Goal: Check status: Check status

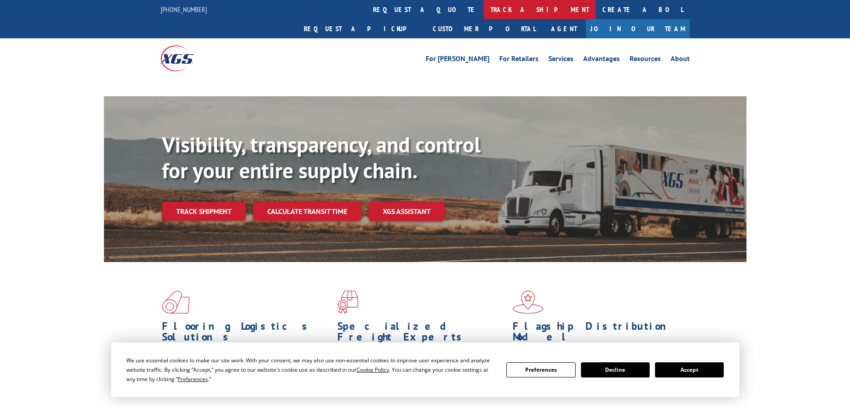
click at [483, 16] on link "track a shipment" at bounding box center [539, 9] width 112 height 19
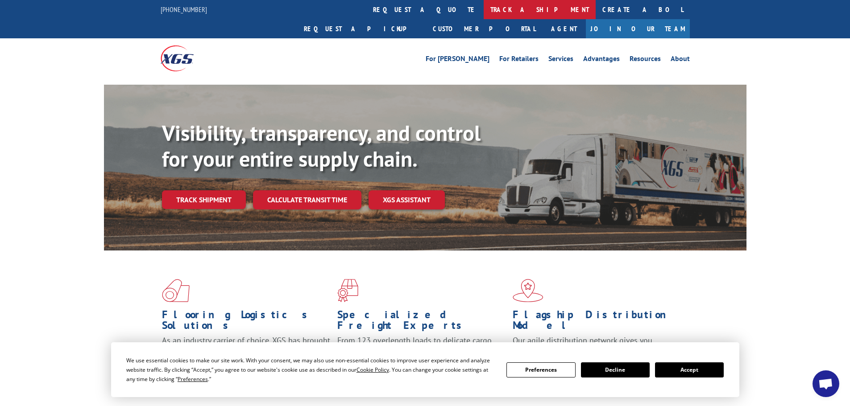
click at [483, 13] on link "track a shipment" at bounding box center [539, 9] width 112 height 19
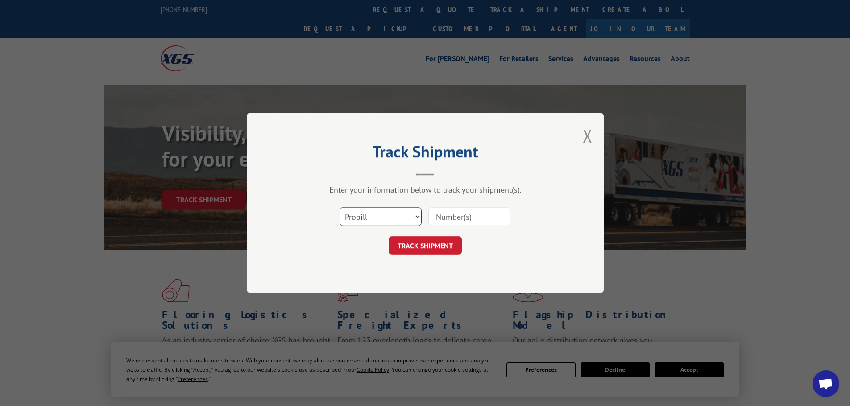
click at [367, 215] on select "Select category... Probill BOL PO" at bounding box center [380, 216] width 82 height 19
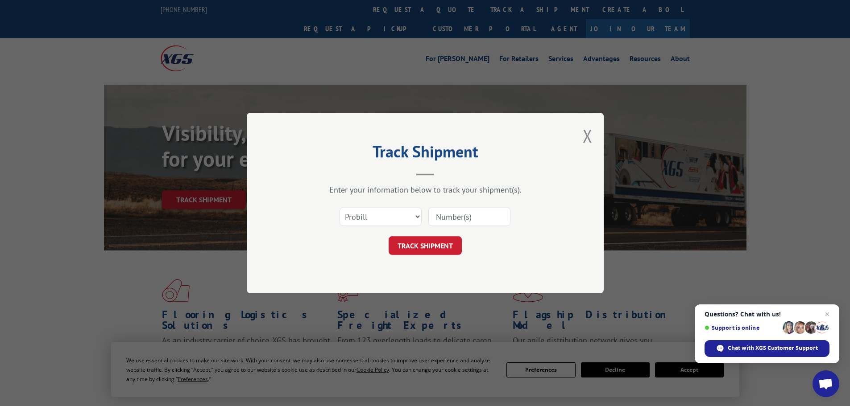
click at [448, 215] on input at bounding box center [469, 216] width 82 height 19
paste input "17517310"
type input "17517310"
click at [387, 214] on select "Select category... Probill BOL PO" at bounding box center [380, 216] width 82 height 19
click at [435, 195] on div "Enter your information below to track your shipment(s). Select category... Prob…" at bounding box center [425, 220] width 268 height 70
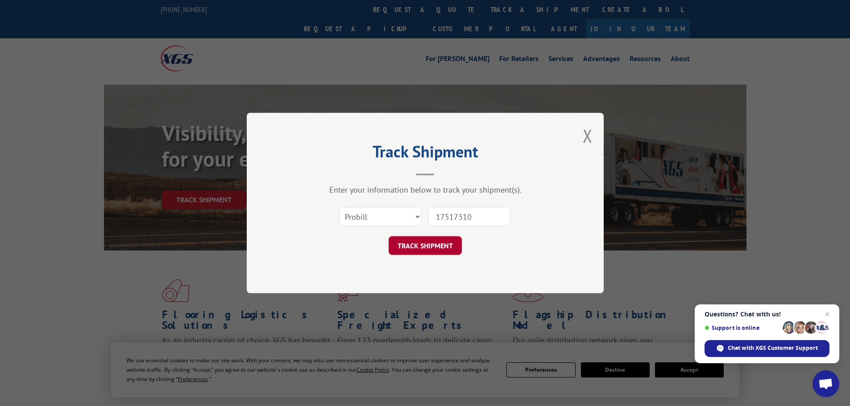
click at [447, 248] on button "TRACK SHIPMENT" at bounding box center [424, 245] width 73 height 19
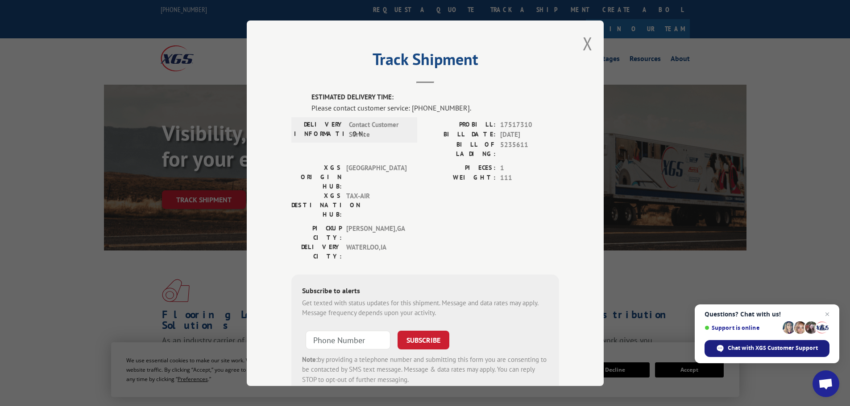
click at [801, 351] on span "Chat with XGS Customer Support" at bounding box center [772, 348] width 90 height 8
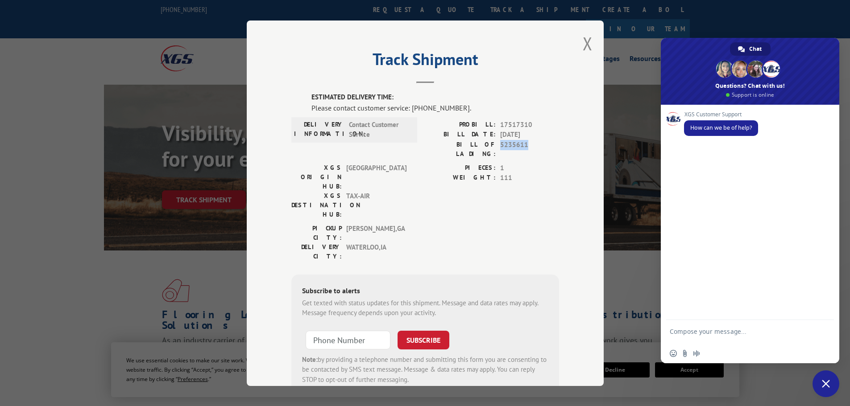
drag, startPoint x: 498, startPoint y: 145, endPoint x: 526, endPoint y: 145, distance: 28.5
click at [526, 145] on span "5235611" at bounding box center [529, 149] width 59 height 19
copy span "5235611"
click at [704, 330] on textarea "Compose your message..." at bounding box center [739, 336] width 141 height 16
paste textarea "5235611"
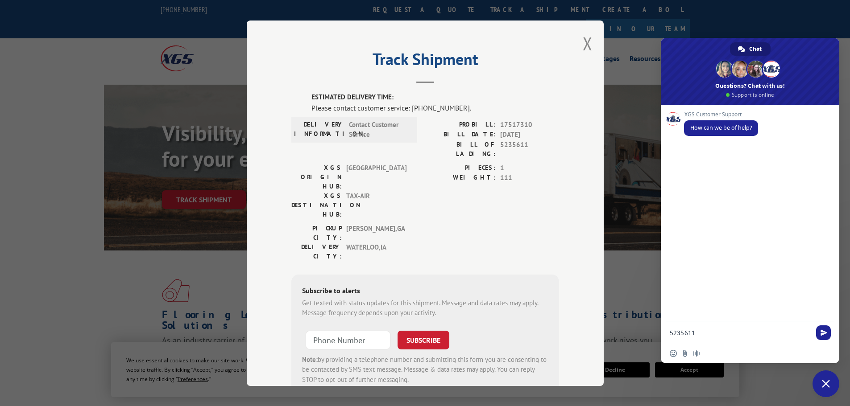
click at [670, 331] on textarea "5235611" at bounding box center [739, 333] width 141 height 8
click at [712, 330] on textarea "BOL# 5235611" at bounding box center [739, 333] width 141 height 8
click at [715, 342] on textarea "BOL# 5235611. Why did you guys attempt delivery to customer when the order clea…" at bounding box center [739, 332] width 141 height 24
click at [762, 340] on textarea "BOL# 5235611. Why did you guys attempt delivery to customer when the order clea…" at bounding box center [739, 332] width 141 height 24
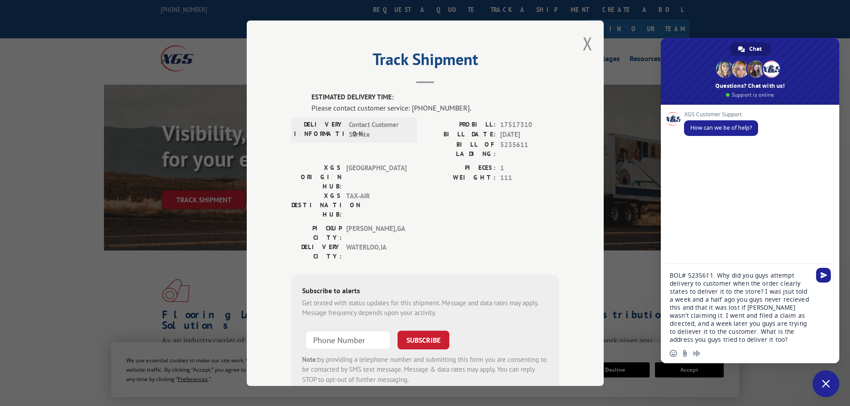
type textarea "BOL# 5235611. Why did you guys attempt delivery to customer when the order clea…"
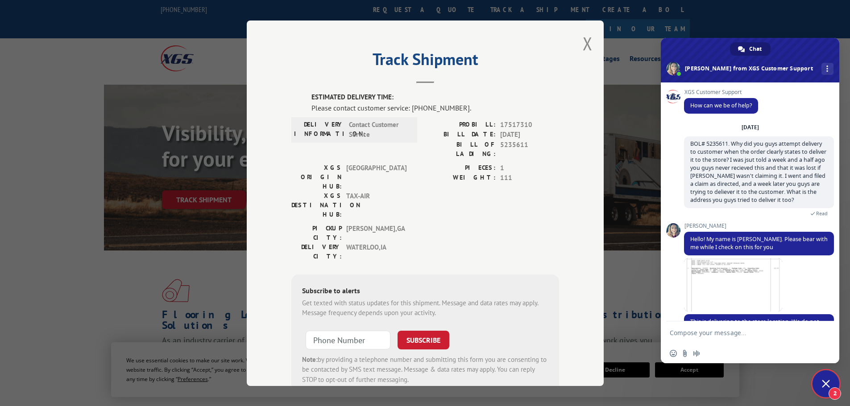
scroll to position [51, 0]
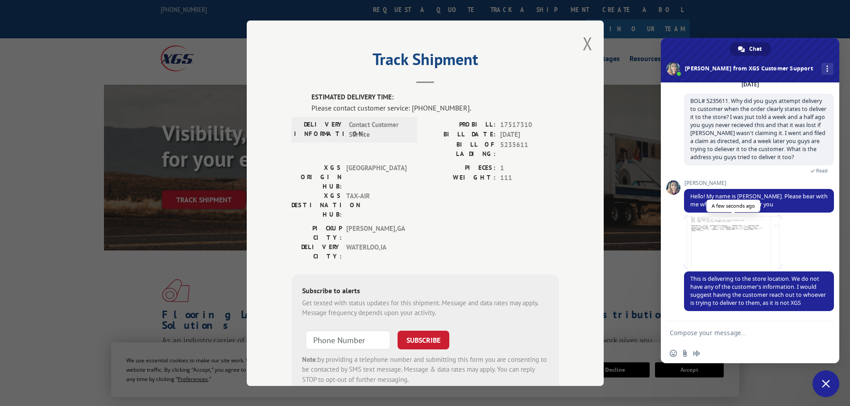
click at [731, 248] on span at bounding box center [733, 242] width 98 height 54
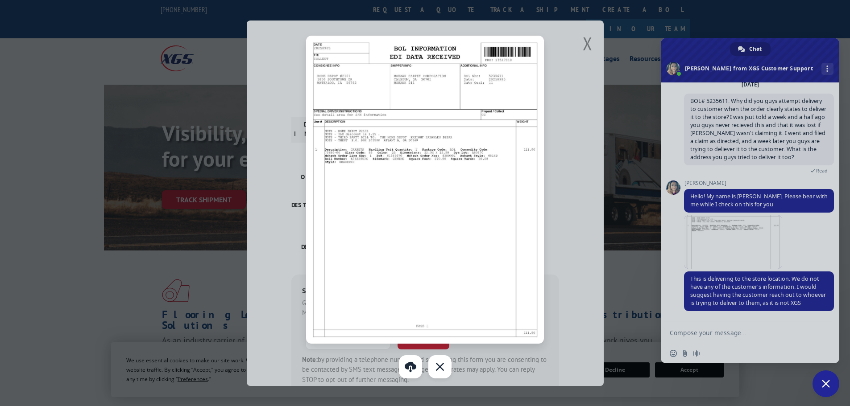
click at [585, 50] on div at bounding box center [425, 203] width 850 height 406
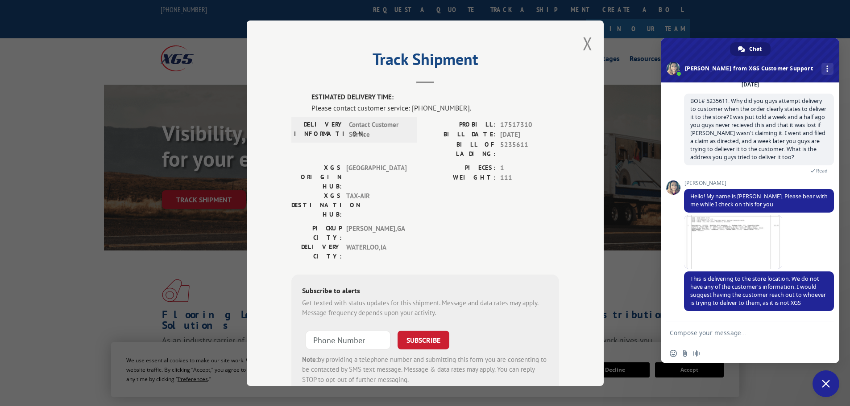
click at [725, 337] on textarea "Compose your message..." at bounding box center [739, 333] width 141 height 8
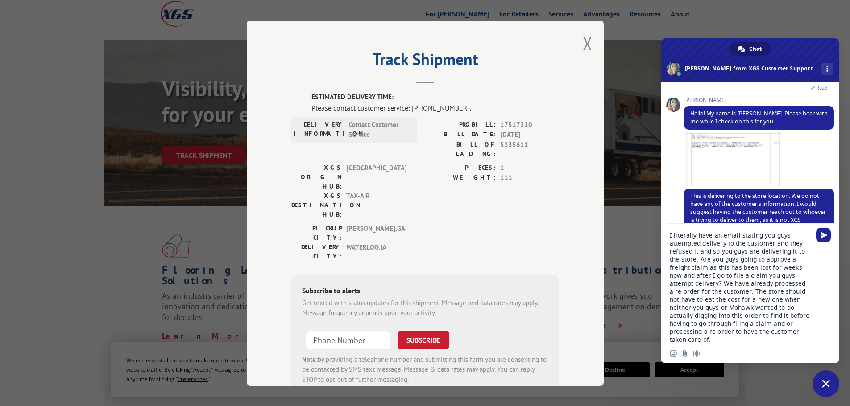
scroll to position [166, 0]
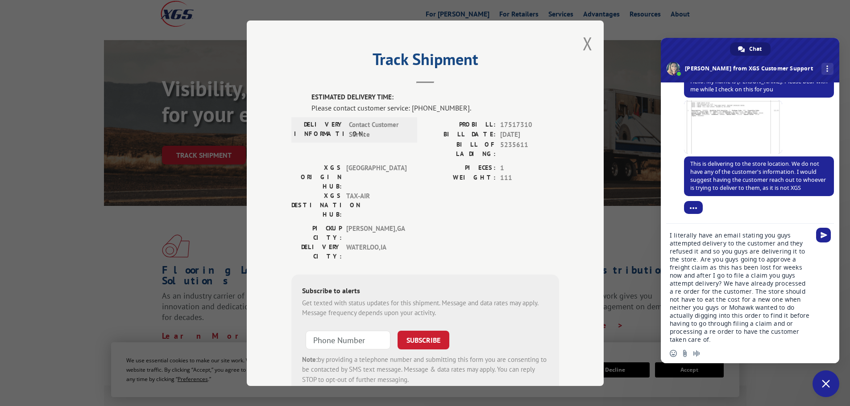
click at [798, 330] on textarea "I literally have an email stating you guys attempted delivery to the customer a…" at bounding box center [739, 287] width 141 height 112
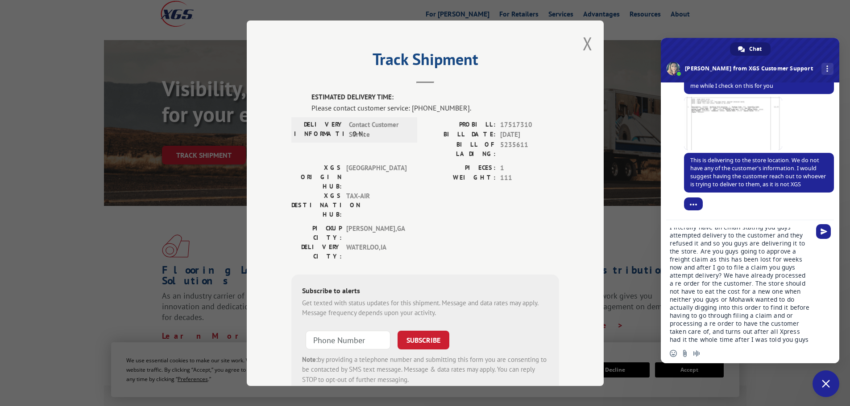
scroll to position [12, 0]
type textarea "I literally have an email stating you guys attempted delivery to the customer a…"
click at [755, 344] on div "Insert an emoji Send a file Audio message" at bounding box center [749, 354] width 178 height 20
click at [755, 340] on textarea "I literally have an email stating you guys attempted delivery to the customer a…" at bounding box center [739, 286] width 141 height 116
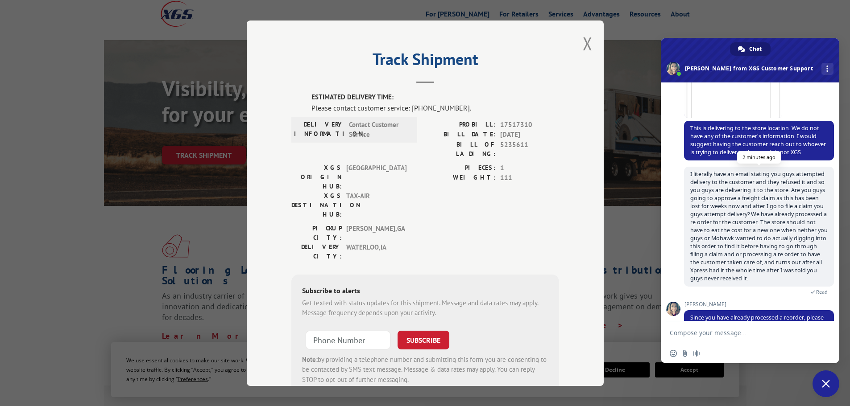
scroll to position [288, 0]
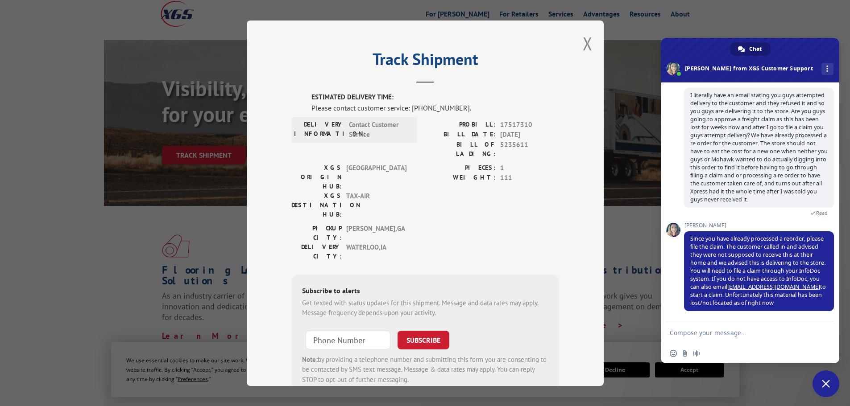
click at [755, 330] on textarea "Compose your message..." at bounding box center [739, 333] width 141 height 8
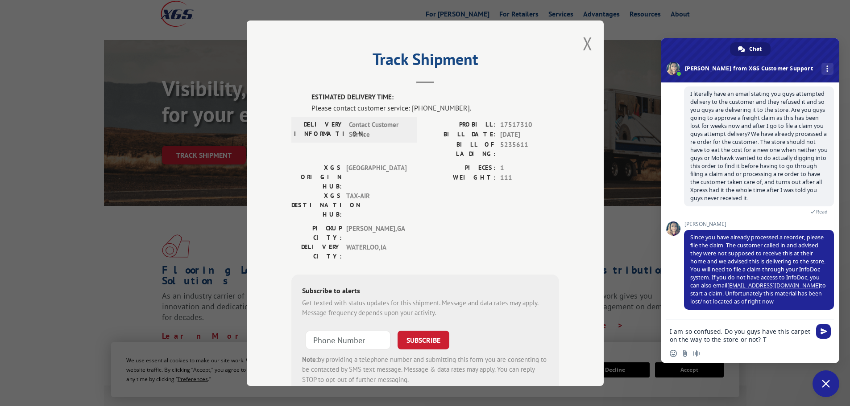
type textarea "I am so confused. Do you guys have this carpet on the way to the store or not?"
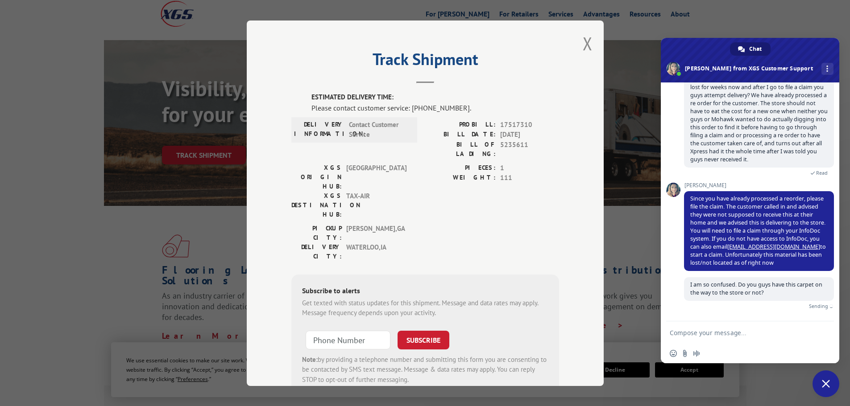
scroll to position [318, 0]
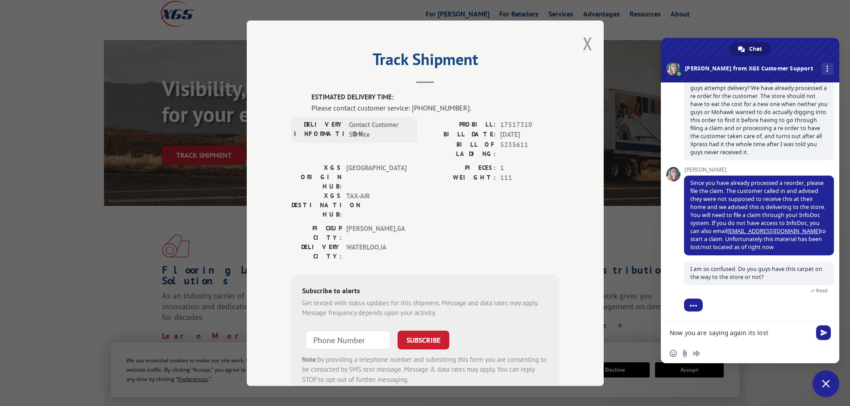
type textarea "Now you are saying again its lost?"
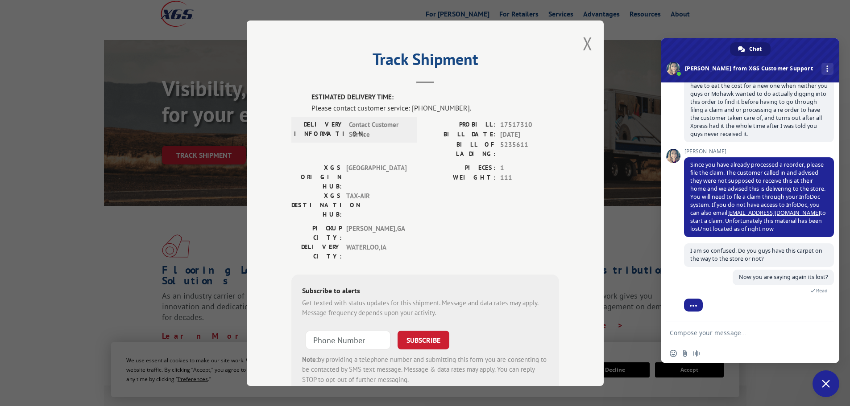
scroll to position [367, 0]
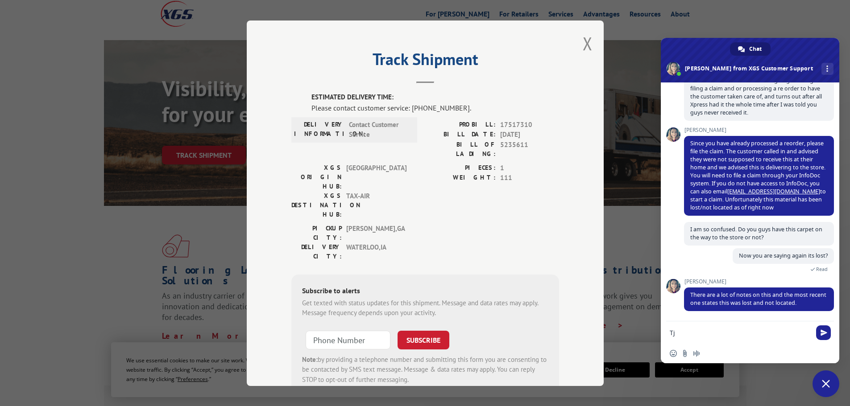
type textarea "T"
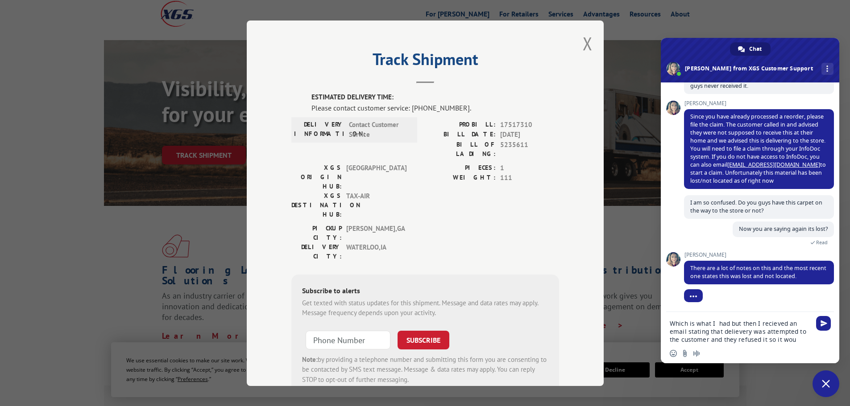
scroll to position [419, 0]
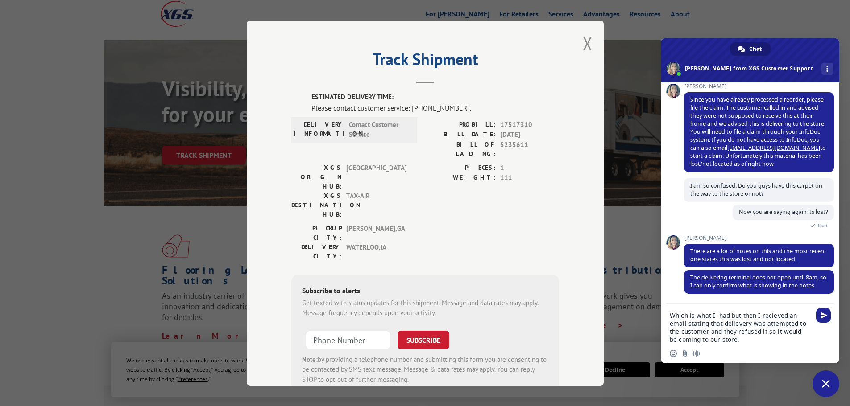
click at [734, 324] on textarea "Which is what I had but then I recieved an email stating that delievery was att…" at bounding box center [739, 328] width 141 height 32
click at [768, 318] on textarea "Which is what I had but then I recieved an email stating that delivery was atte…" at bounding box center [739, 328] width 141 height 32
type textarea "Which is what I had but then I received an email stating that delivery was atte…"
click at [734, 343] on textarea "Which is what I had but then I received an email stating that delivery was atte…" at bounding box center [739, 328] width 141 height 32
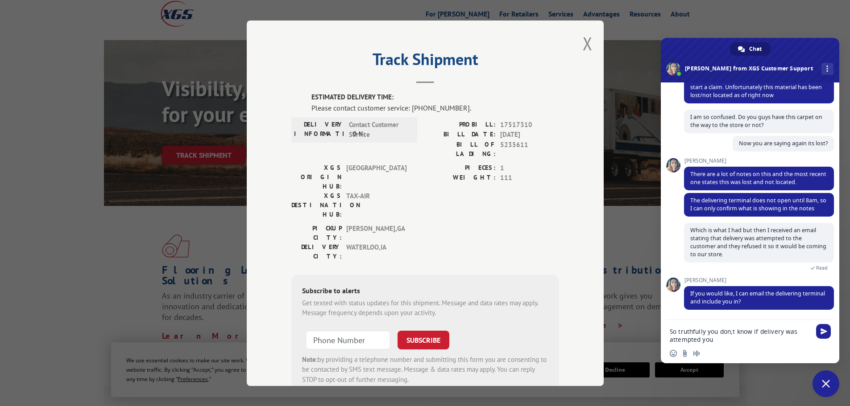
scroll to position [513, 0]
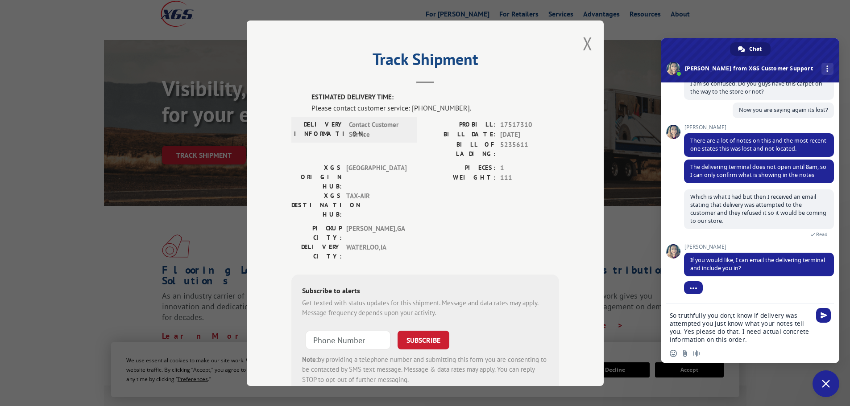
click at [731, 315] on textarea "So truthfully you don;t know if delivery was attempted you just know what your …" at bounding box center [739, 328] width 141 height 32
click at [730, 319] on textarea "So truthfully you don;t know if delivery was attempted you just know what your …" at bounding box center [739, 328] width 141 height 32
click at [733, 318] on textarea "So truthfully you don;t know if delivery was attempted you just know what your …" at bounding box center [739, 328] width 141 height 32
click at [749, 340] on textarea "So truthfully you don't know if delivery was attempted you just know what your …" at bounding box center [739, 328] width 141 height 32
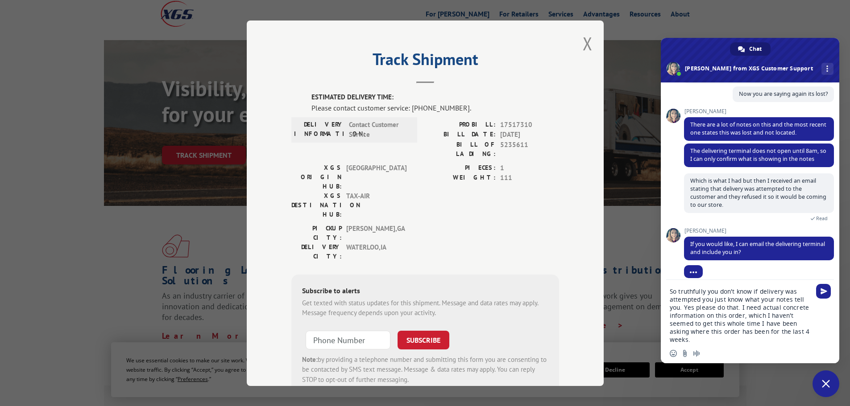
type textarea "So truthfully you don't know if delivery was attempted you just know what your …"
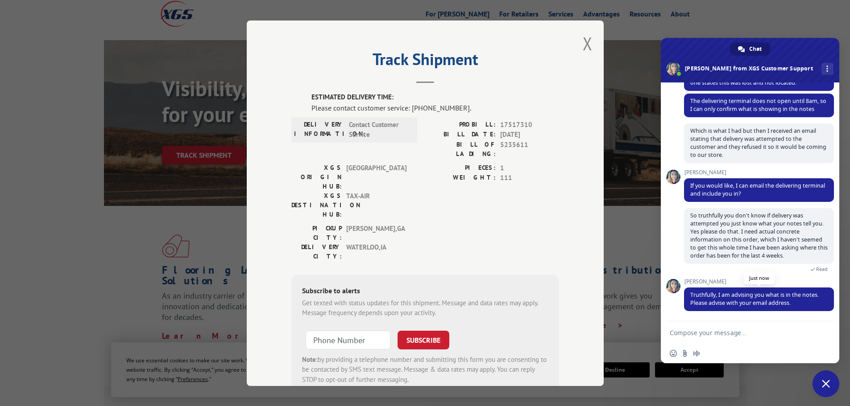
scroll to position [595, 0]
click at [743, 331] on textarea "Compose your message..." at bounding box center [739, 333] width 141 height 8
type textarea "[EMAIL_ADDRESS][DOMAIN_NAME]"
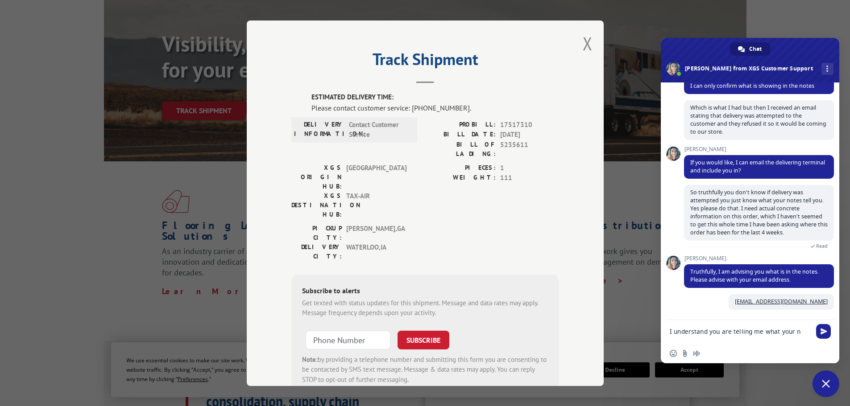
scroll to position [617, 0]
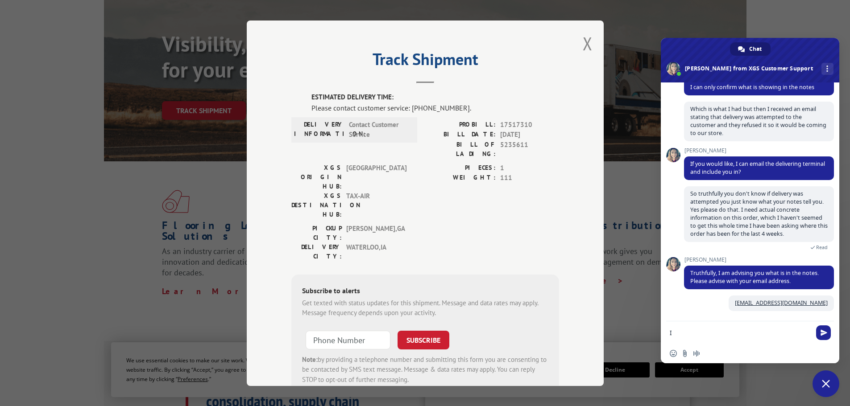
type textarea "I"
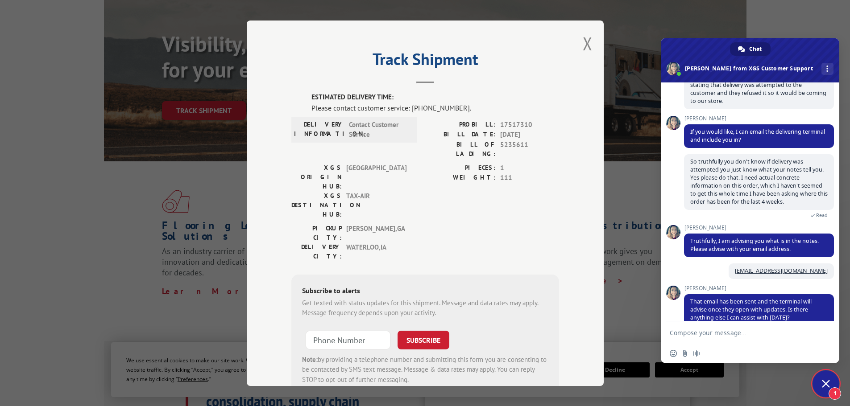
scroll to position [664, 0]
